Goal: Book appointment/travel/reservation

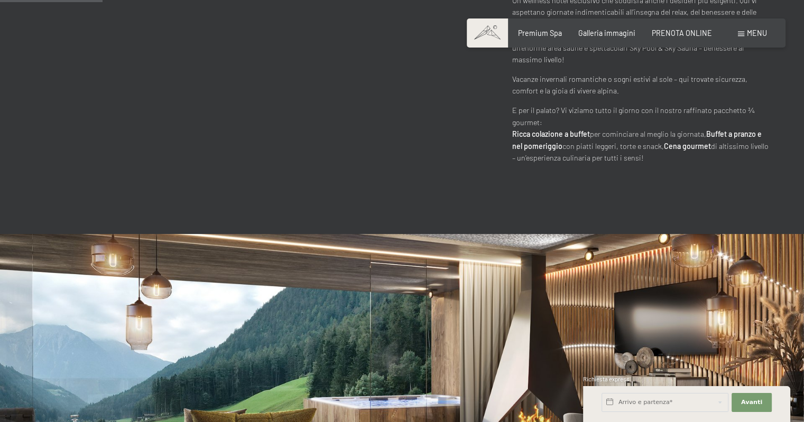
scroll to position [740, 0]
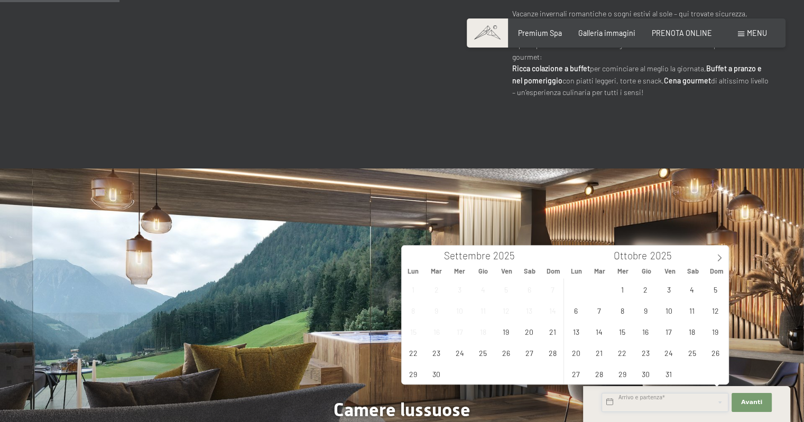
click at [715, 402] on input "text" at bounding box center [665, 402] width 127 height 19
click at [719, 257] on icon at bounding box center [719, 257] width 7 height 7
click at [672, 313] on span "7" at bounding box center [669, 310] width 21 height 21
type input "Ven. [DATE]"
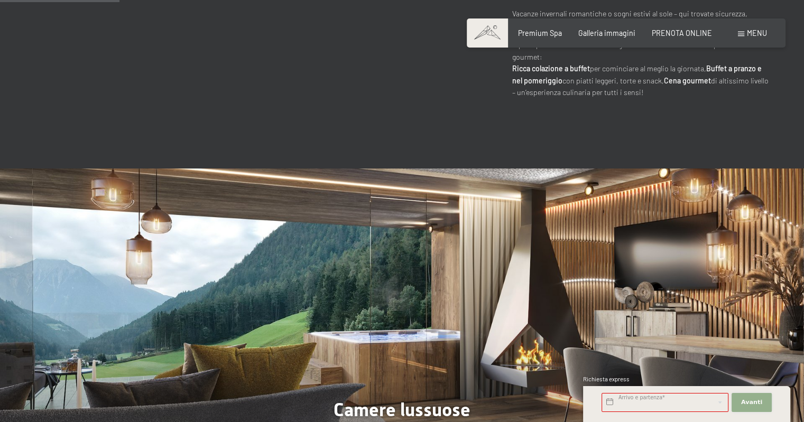
click at [752, 402] on span "Avanti" at bounding box center [751, 403] width 21 height 8
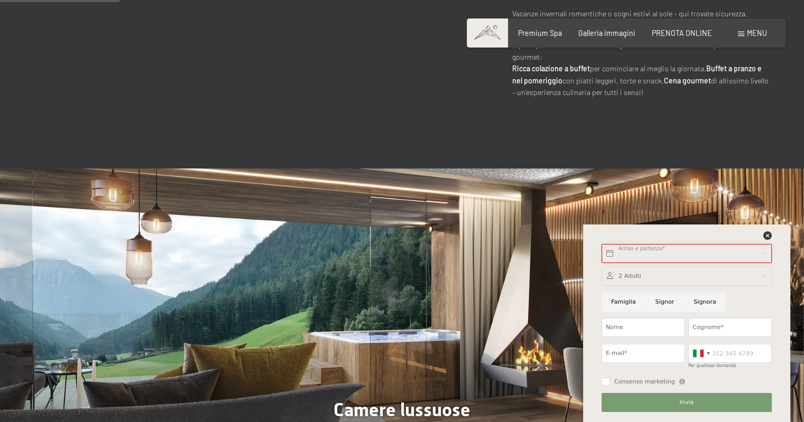
click at [651, 253] on input "text" at bounding box center [687, 253] width 170 height 19
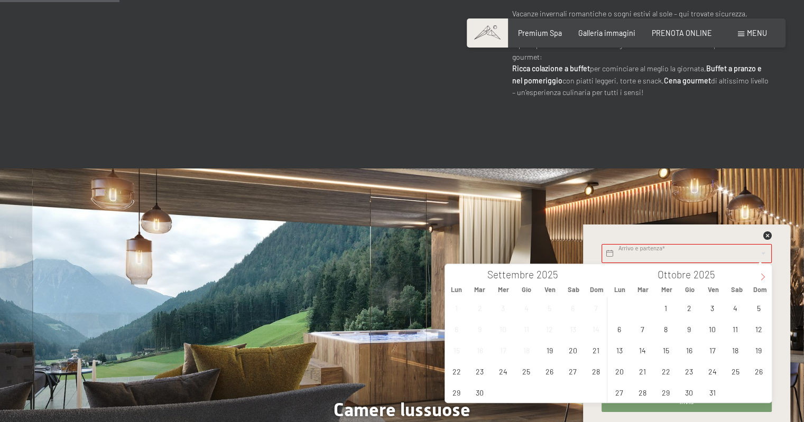
click at [761, 277] on icon at bounding box center [762, 276] width 7 height 7
click at [709, 332] on span "7" at bounding box center [712, 329] width 21 height 21
type input "Ven. [DATE]"
click at [778, 289] on div "Arrivo e partenza* Questo campo non può rimanere vuoto. Avanti Nascondere i cam…" at bounding box center [686, 324] width 207 height 198
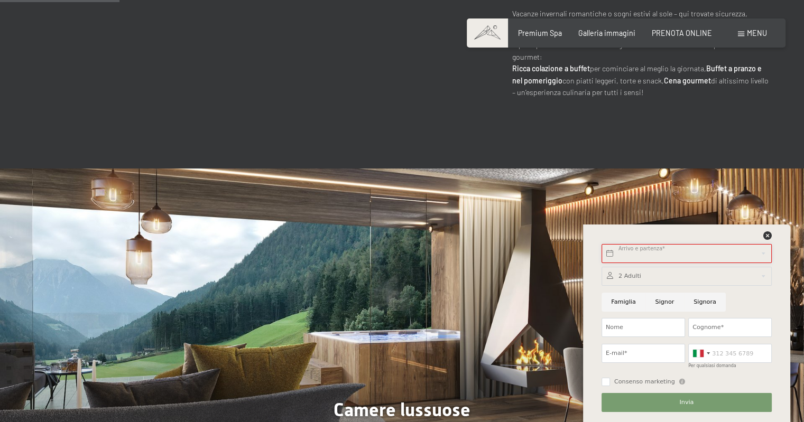
click at [693, 254] on input "text" at bounding box center [687, 253] width 170 height 19
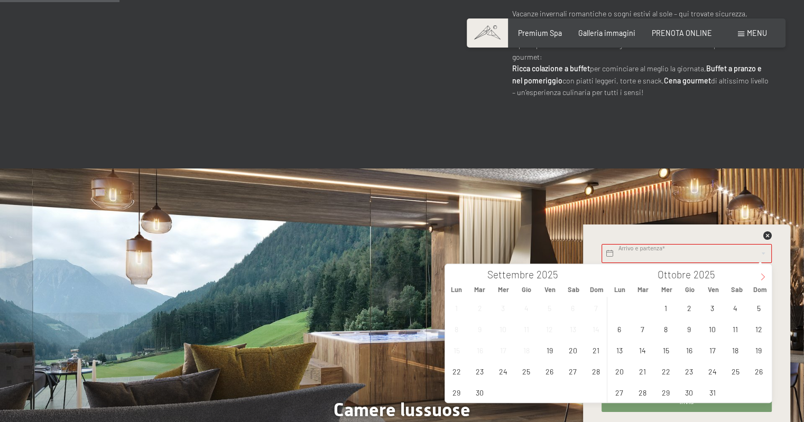
click at [760, 280] on icon at bounding box center [762, 276] width 7 height 7
click at [710, 328] on span "7" at bounding box center [712, 329] width 21 height 21
click at [761, 330] on span "9" at bounding box center [759, 329] width 21 height 21
type input "Ven. [DATE] - Dom. [DATE]"
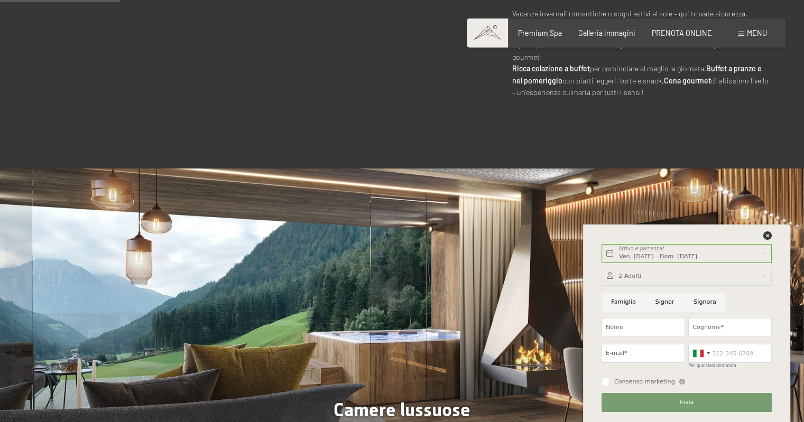
click at [650, 277] on div at bounding box center [687, 276] width 170 height 19
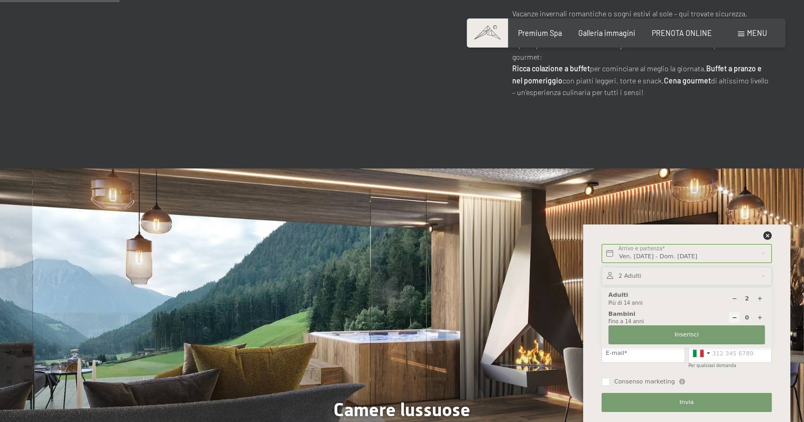
click at [759, 299] on icon at bounding box center [760, 299] width 6 height 6
type input "6"
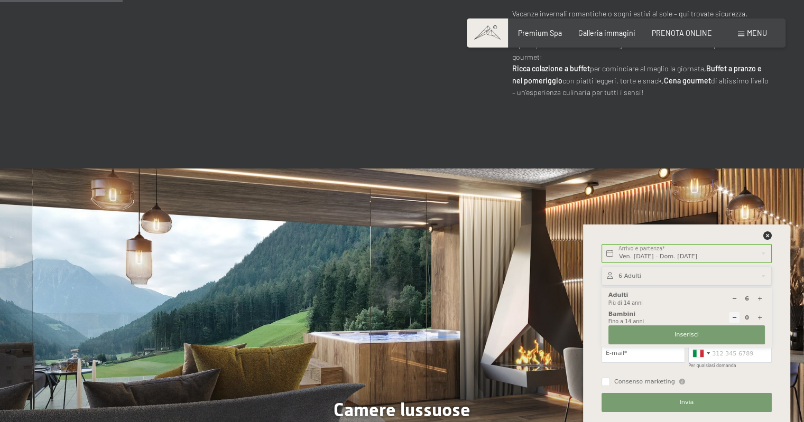
scroll to position [793, 0]
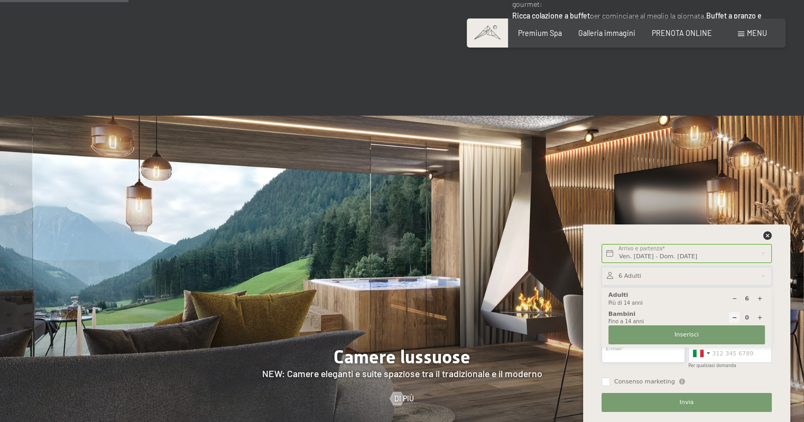
click at [654, 353] on input "E-mail*" at bounding box center [644, 353] width 84 height 19
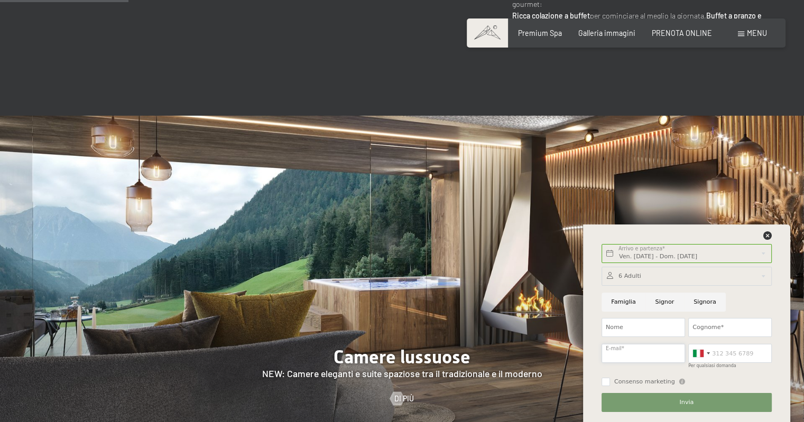
type input "[EMAIL_ADDRESS][PERSON_NAME][DOMAIN_NAME]"
type input "GBC"
type input "CINZIA"
type input "3385971468"
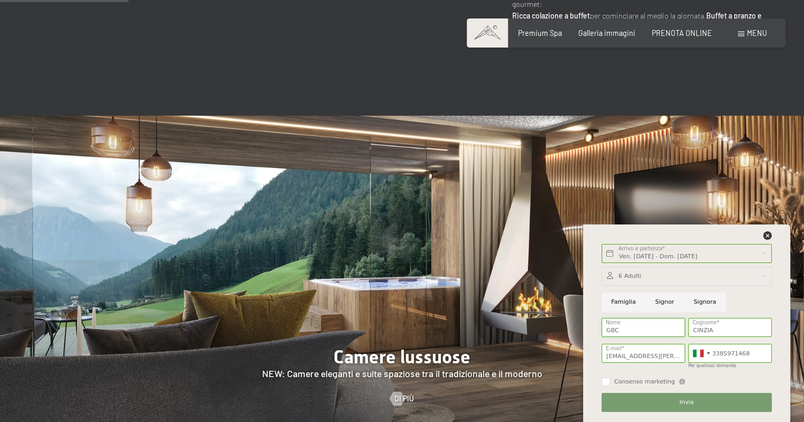
click at [638, 327] on input "GBC" at bounding box center [644, 327] width 84 height 19
type input "G"
type input "CINZIA"
drag, startPoint x: 728, startPoint y: 332, endPoint x: 659, endPoint y: 332, distance: 68.2
click at [659, 332] on div "6 Adulti 6 Adulti Più di 14 anni 0 Bambini Fino a 14 anni Inserisci Famiglia [P…" at bounding box center [686, 339] width 173 height 152
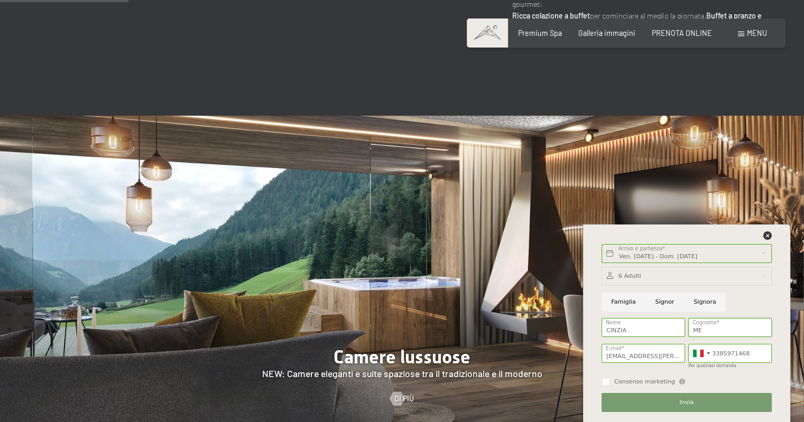
type input "MENESELLO"
click at [687, 401] on span "Invia" at bounding box center [686, 403] width 14 height 8
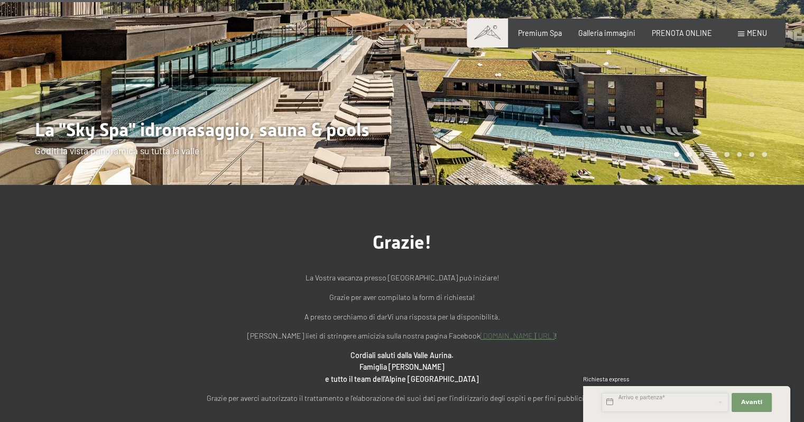
click at [689, 403] on input "text" at bounding box center [665, 402] width 127 height 19
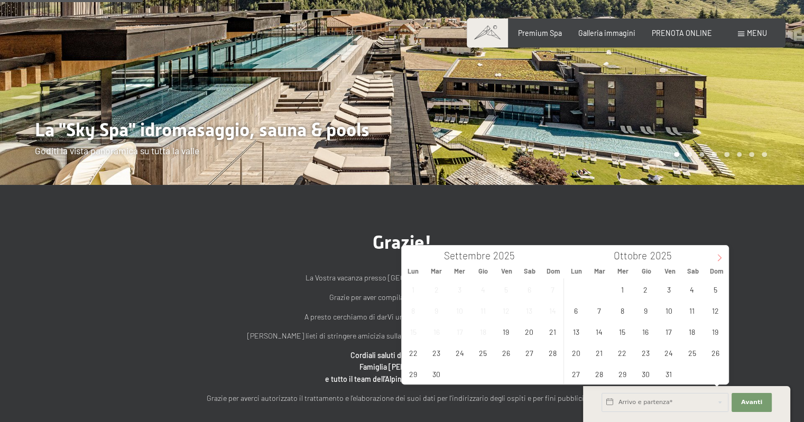
click at [719, 258] on icon at bounding box center [719, 257] width 7 height 7
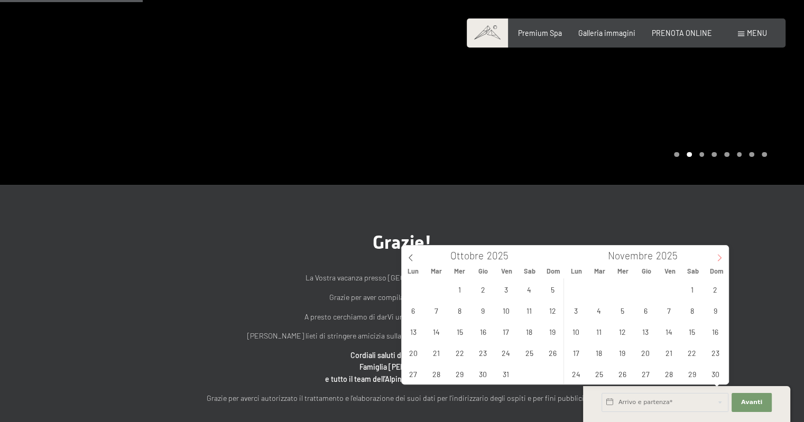
click at [719, 261] on icon at bounding box center [719, 257] width 7 height 7
click at [691, 289] on span "6" at bounding box center [692, 289] width 21 height 21
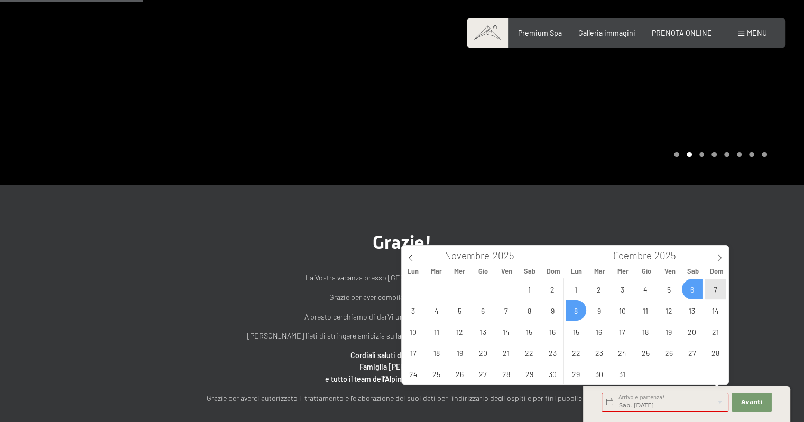
click at [577, 315] on span "8" at bounding box center [576, 310] width 21 height 21
type input "Sab. 06/12/2025 - Lun. 08/12/2025"
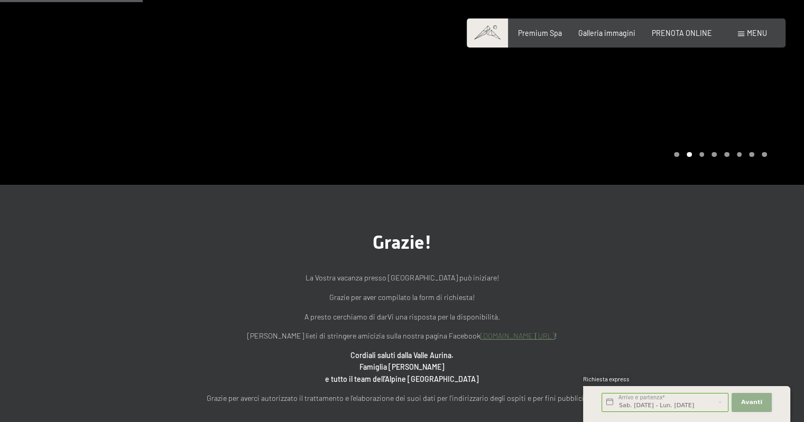
click at [752, 401] on span "Avanti" at bounding box center [751, 403] width 21 height 8
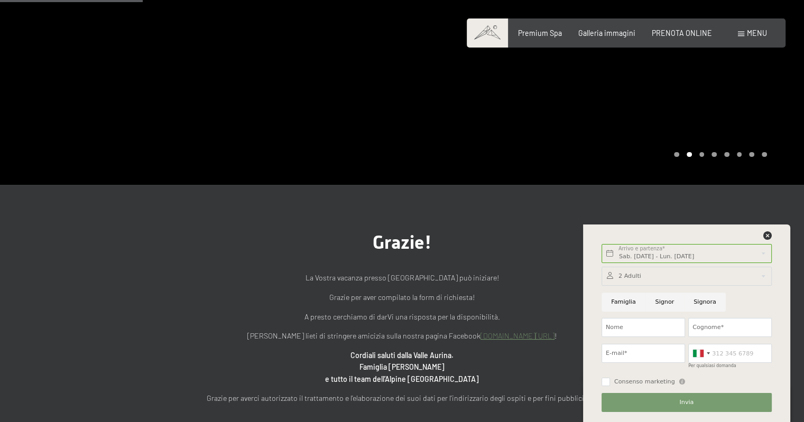
click at [649, 278] on div at bounding box center [687, 276] width 170 height 19
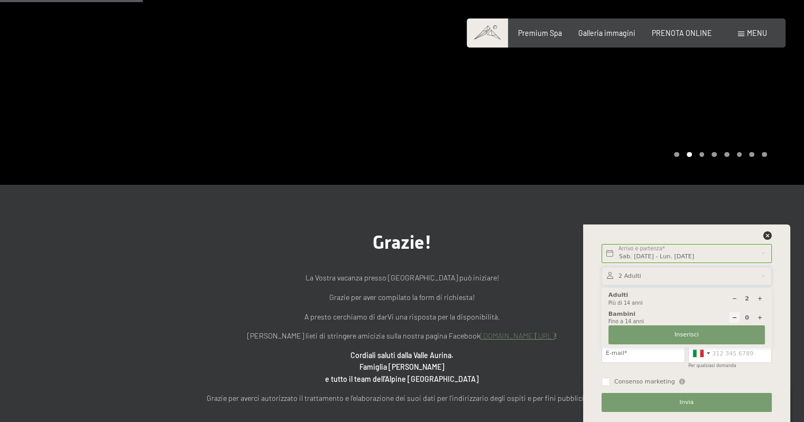
click at [760, 295] on div at bounding box center [760, 299] width 11 height 11
type input "6"
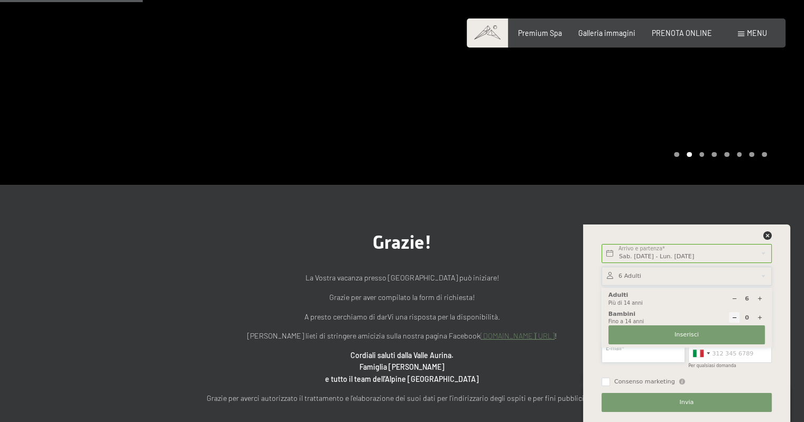
click at [649, 354] on input "E-mail*" at bounding box center [644, 353] width 84 height 19
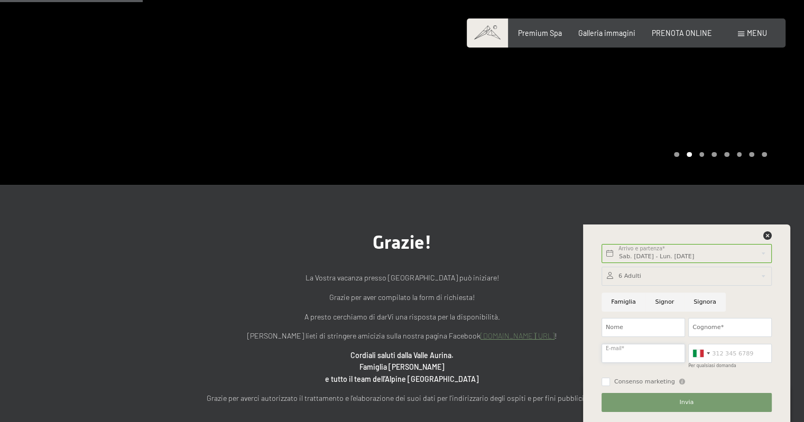
type input "[EMAIL_ADDRESS][PERSON_NAME][DOMAIN_NAME]"
type input "GBC"
type input "CINZIA"
type input "3385971468"
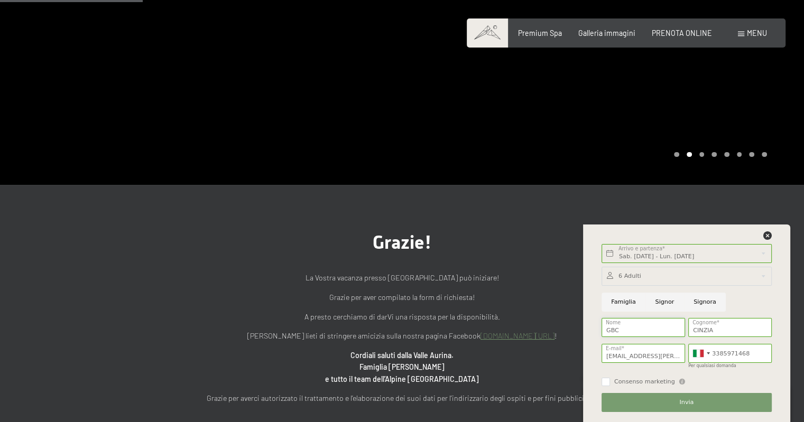
drag, startPoint x: 631, startPoint y: 327, endPoint x: 611, endPoint y: 329, distance: 20.2
type input "CINZ"
drag, startPoint x: 715, startPoint y: 328, endPoint x: 690, endPoint y: 329, distance: 25.4
click at [690, 329] on input "CINZIA" at bounding box center [730, 327] width 84 height 19
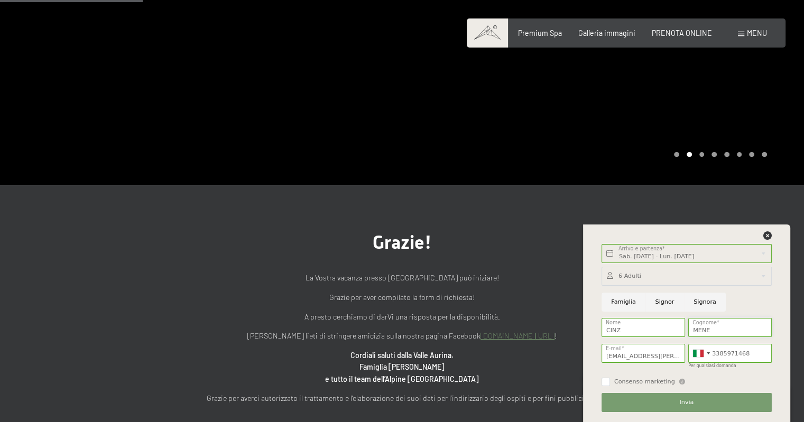
type input "MENESELLO"
click at [683, 400] on span "Invia" at bounding box center [686, 403] width 14 height 8
